Goal: Task Accomplishment & Management: Manage account settings

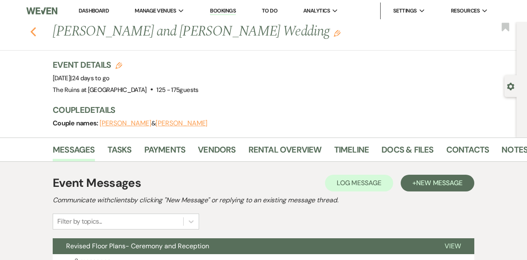
click at [34, 35] on use "button" at bounding box center [33, 31] width 5 height 9
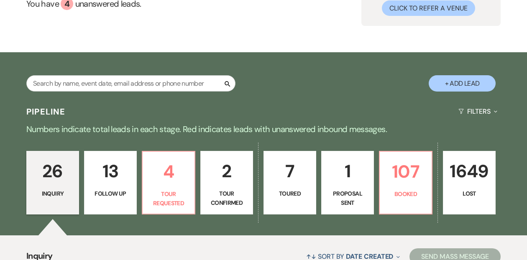
scroll to position [94, 0]
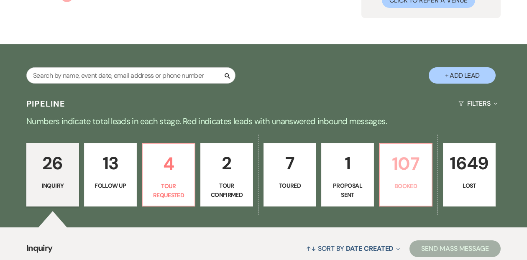
click at [392, 173] on p "107" at bounding box center [406, 164] width 42 height 28
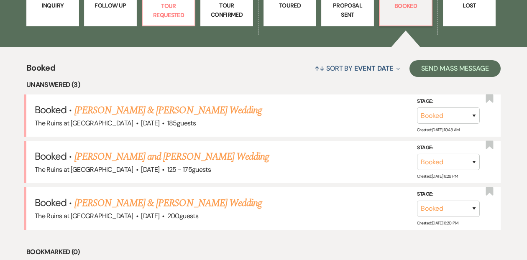
scroll to position [321, 0]
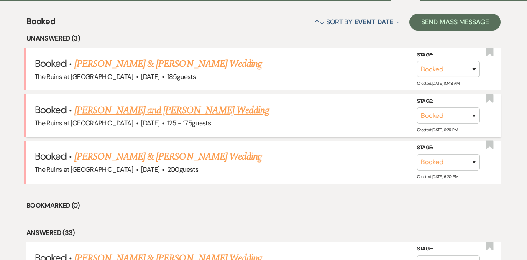
click at [157, 107] on link "[PERSON_NAME] and [PERSON_NAME] Wedding" at bounding box center [171, 110] width 195 height 15
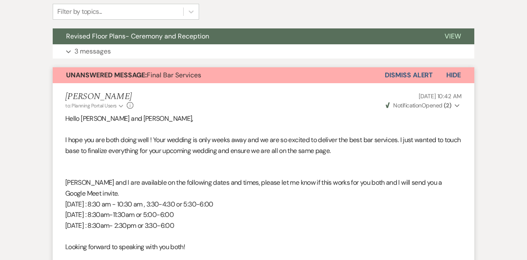
scroll to position [209, 0]
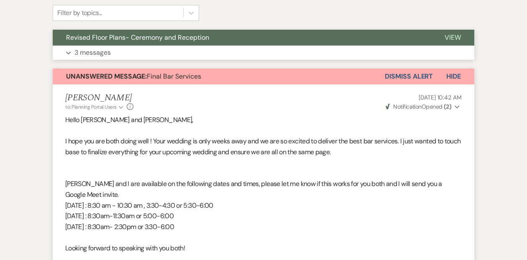
click at [174, 36] on span "Revised Floor Plans- Ceremony and Reception" at bounding box center [137, 37] width 143 height 9
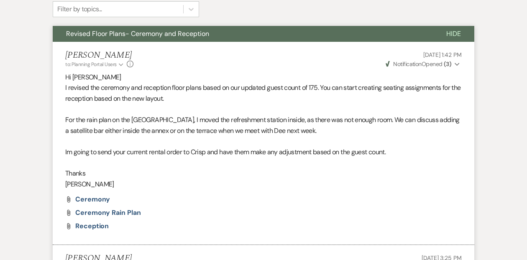
scroll to position [0, 0]
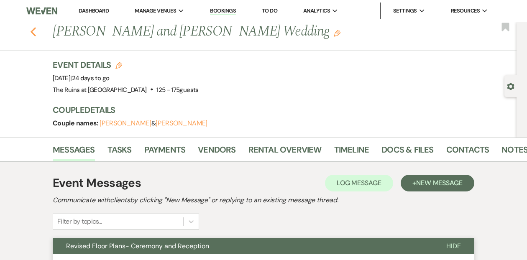
click at [32, 27] on icon "Previous" at bounding box center [33, 32] width 6 height 10
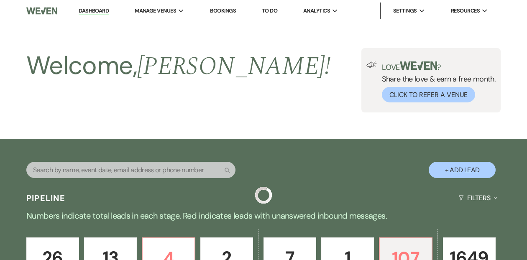
scroll to position [321, 0]
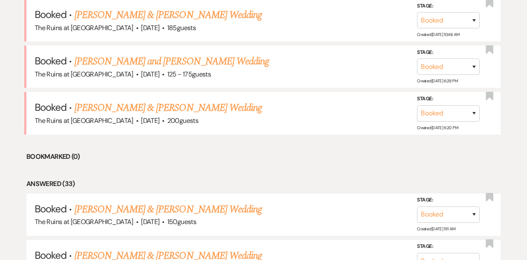
scroll to position [369, 0]
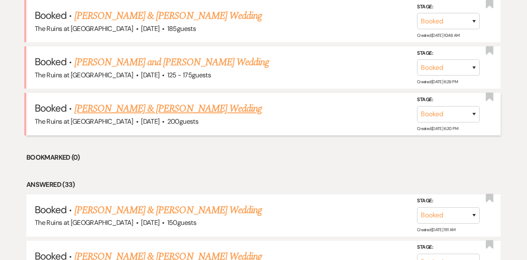
click at [102, 104] on link "[PERSON_NAME] & [PERSON_NAME] Wedding" at bounding box center [167, 108] width 187 height 15
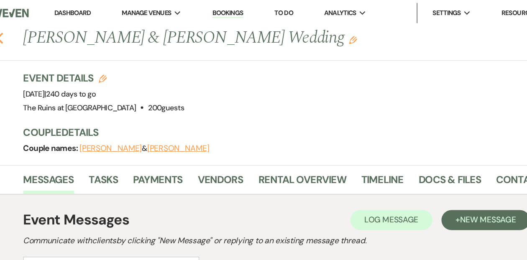
click at [35, 33] on icon "Previous" at bounding box center [33, 32] width 6 height 10
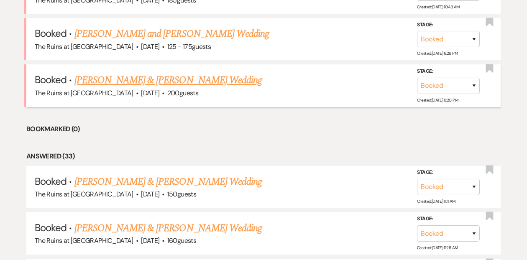
scroll to position [326, 0]
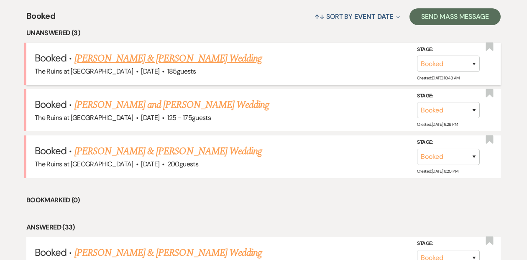
click at [135, 60] on link "[PERSON_NAME] & [PERSON_NAME] Wedding" at bounding box center [167, 58] width 187 height 15
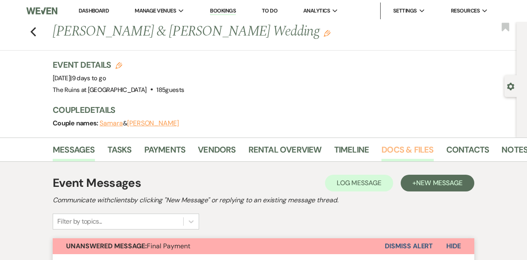
click at [392, 150] on link "Docs & Files" at bounding box center [407, 152] width 52 height 18
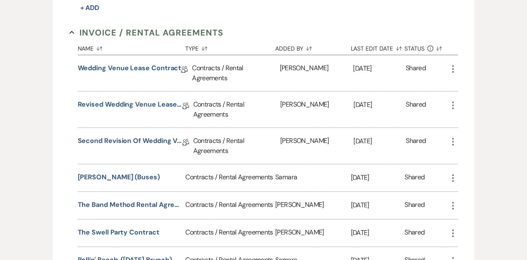
scroll to position [580, 0]
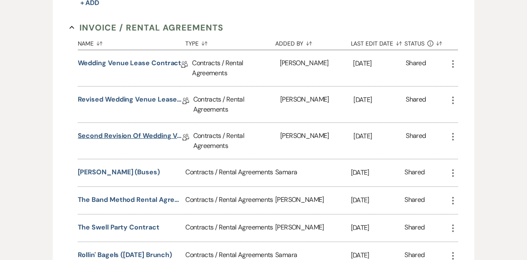
click at [133, 132] on link "Second Revision of Wedding Venue Lease Contract" at bounding box center [130, 137] width 104 height 13
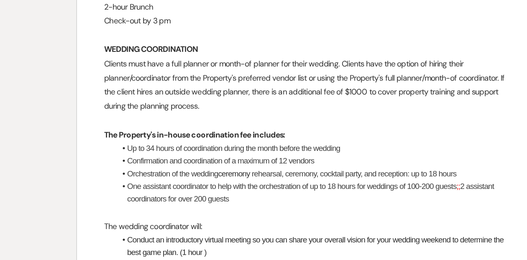
scroll to position [1278, 0]
